Goal: Task Accomplishment & Management: Use online tool/utility

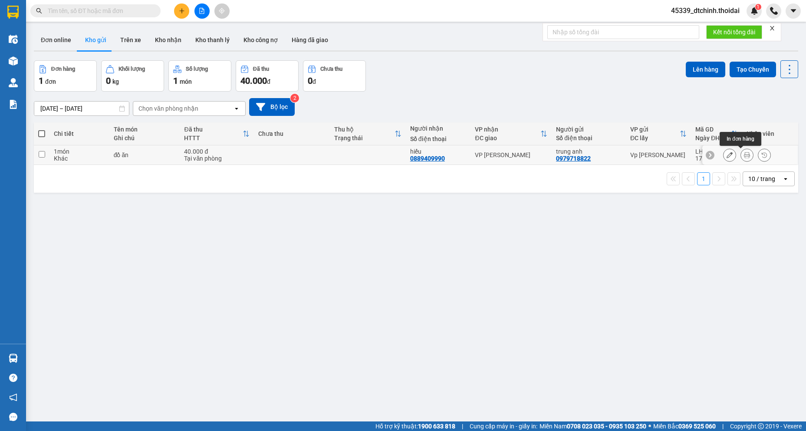
click at [744, 155] on icon at bounding box center [747, 155] width 6 height 6
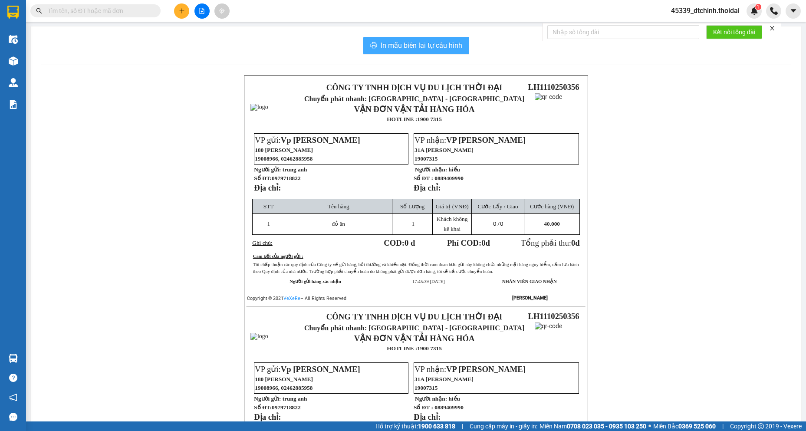
click at [410, 47] on span "In mẫu biên lai tự cấu hình" at bounding box center [421, 45] width 82 height 11
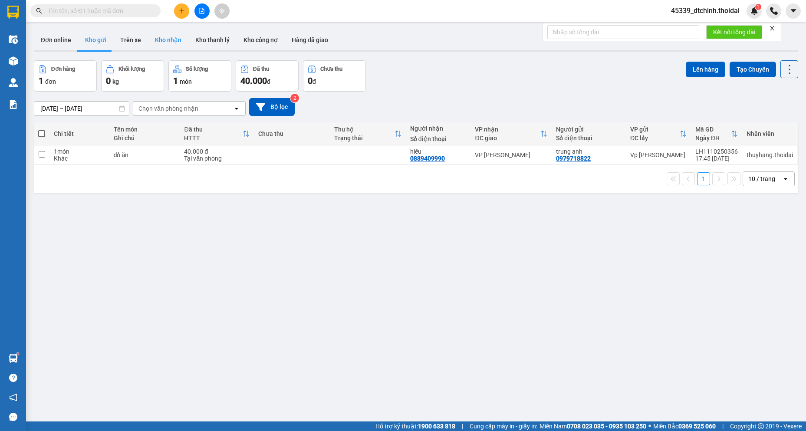
click at [155, 39] on button "Kho nhận" at bounding box center [168, 40] width 40 height 21
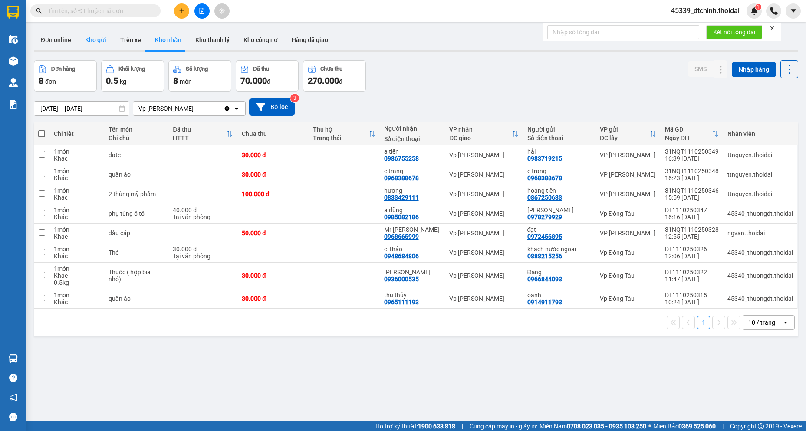
click at [102, 42] on button "Kho gửi" at bounding box center [95, 40] width 35 height 21
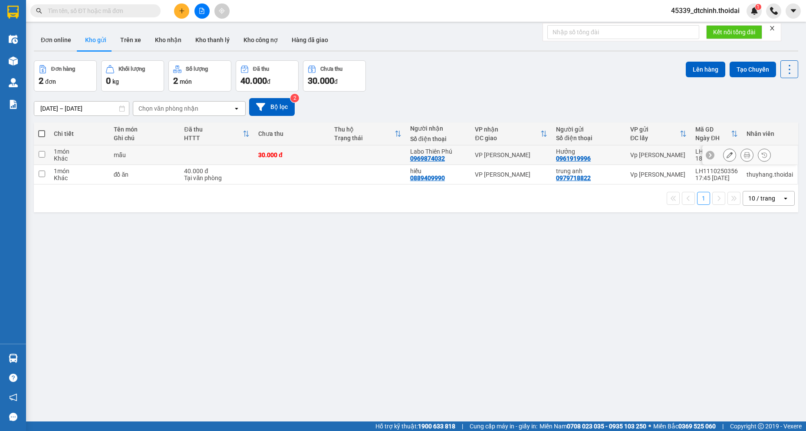
click at [744, 157] on button at bounding box center [747, 155] width 12 height 15
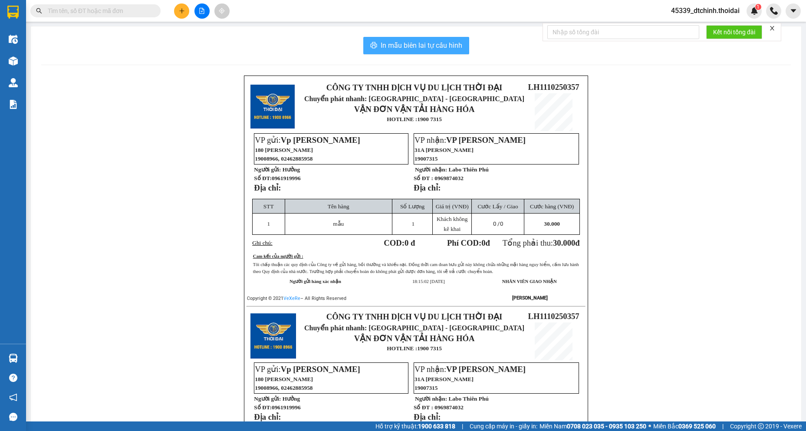
click at [408, 44] on span "In mẫu biên lai tự cấu hình" at bounding box center [421, 45] width 82 height 11
